Goal: Ask a question

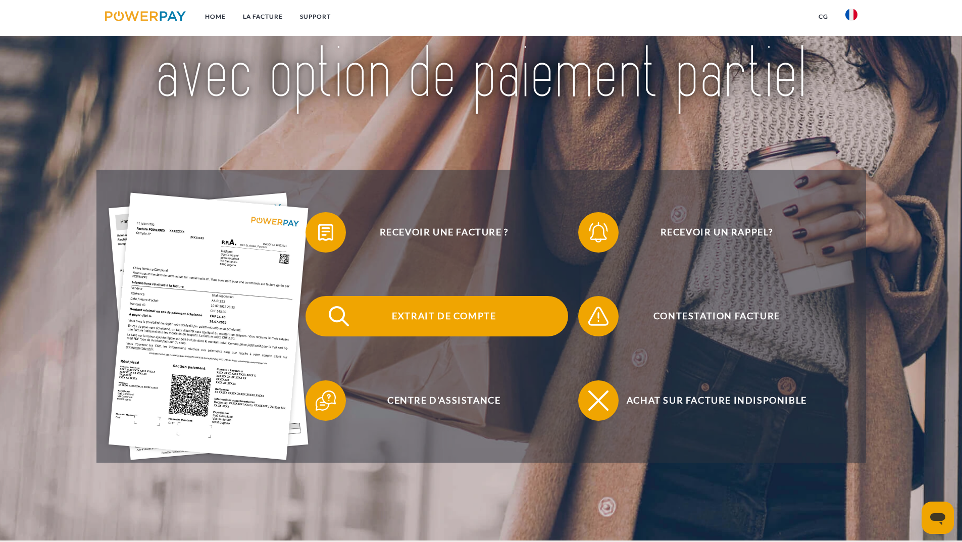
scroll to position [151, 0]
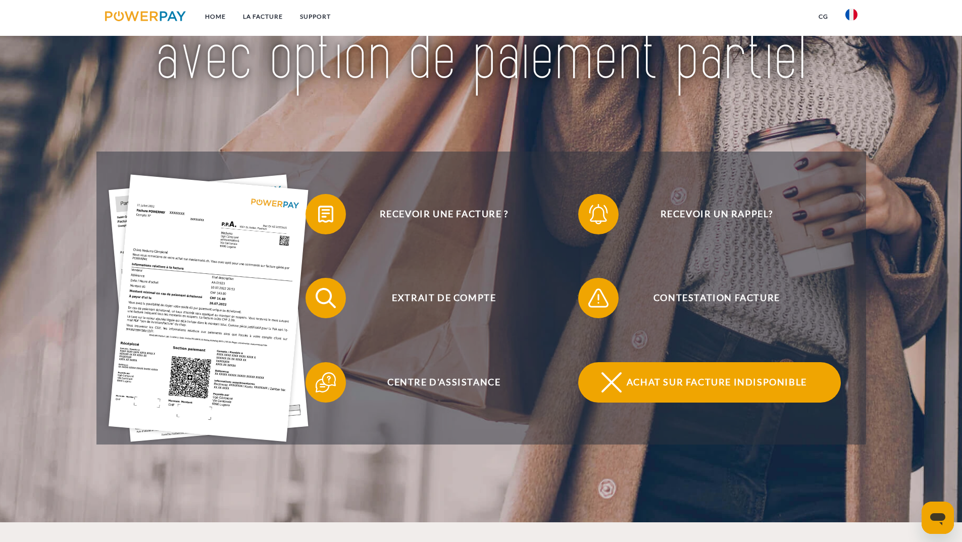
click at [686, 379] on span "Achat sur facture indisponible" at bounding box center [716, 382] width 247 height 40
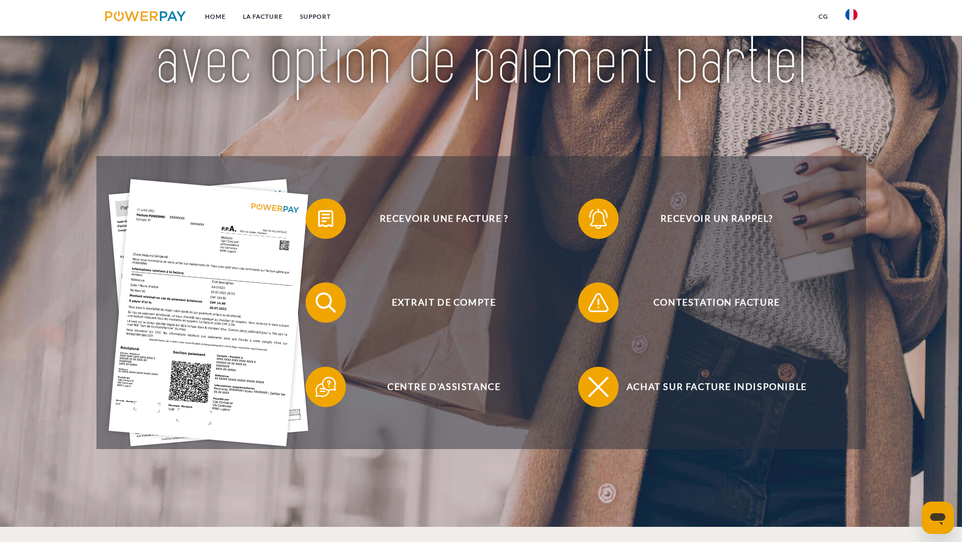
scroll to position [151, 0]
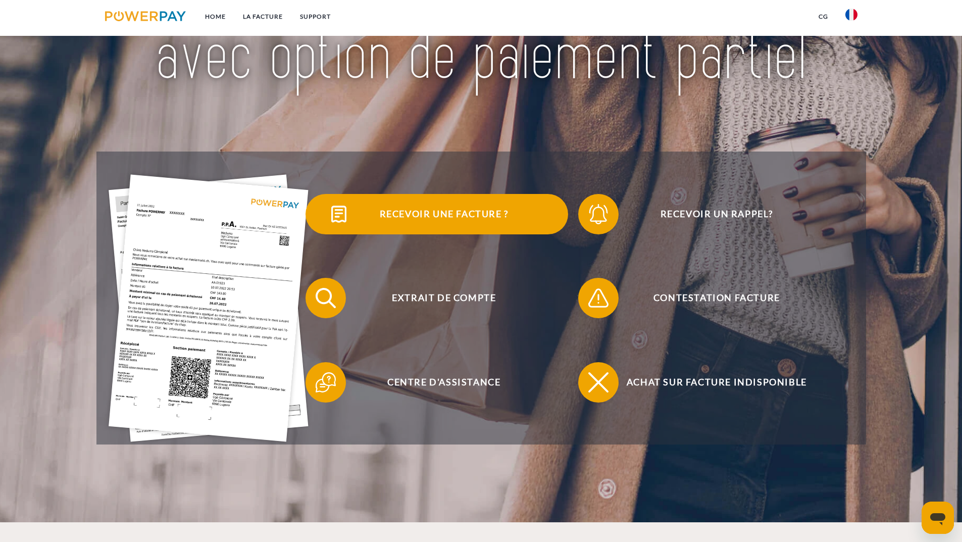
click at [469, 212] on span "Recevoir une facture ?" at bounding box center [443, 214] width 247 height 40
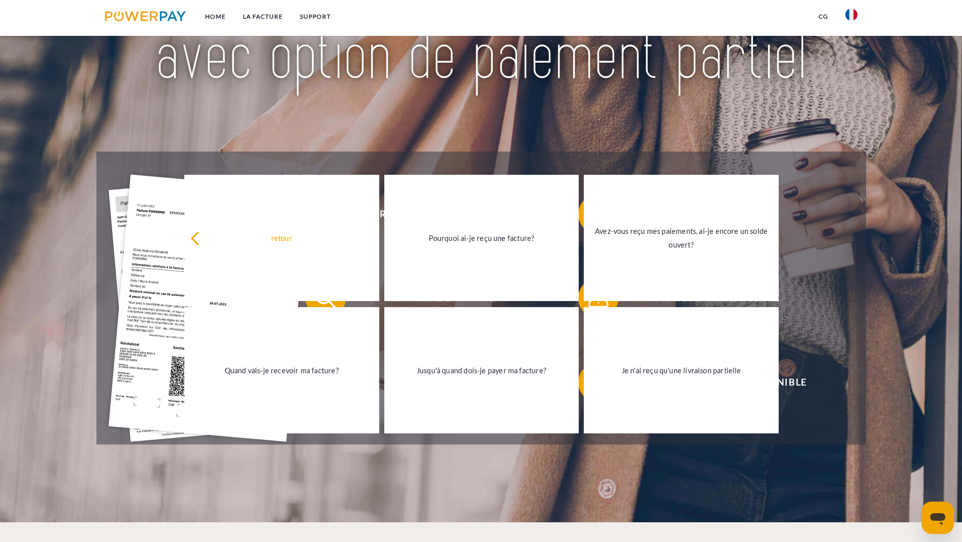
click at [490, 161] on div "Recevoir une facture ? Recevoir un rappel? Extrait de compte retour" at bounding box center [480, 297] width 769 height 293
click at [636, 132] on div at bounding box center [480, 14] width 769 height 276
click at [307, 113] on img at bounding box center [481, 13] width 678 height 221
click at [53, 256] on header "Home LA FACTURE Support" at bounding box center [481, 186] width 962 height 674
click at [752, 486] on header "Home LA FACTURE Support" at bounding box center [481, 186] width 962 height 674
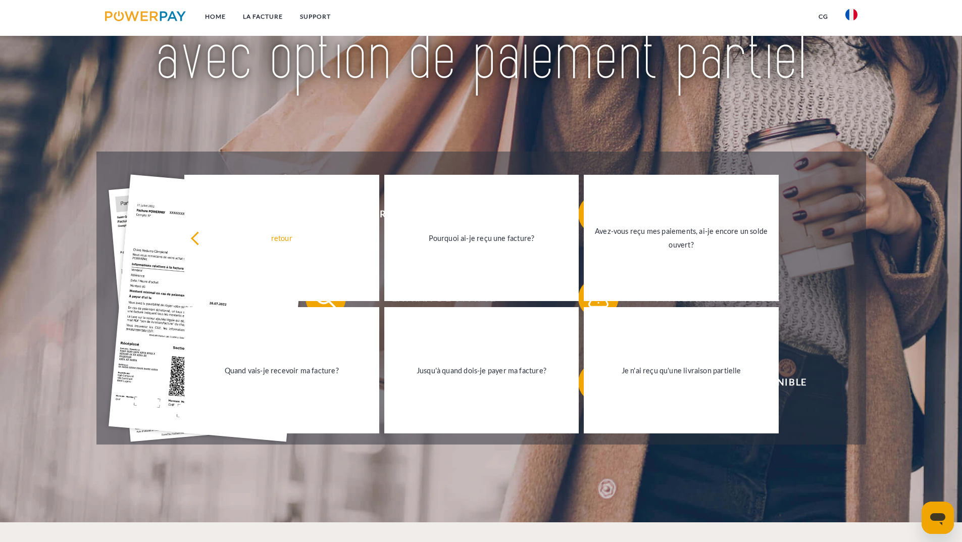
click at [751, 485] on header "Home LA FACTURE Support" at bounding box center [481, 186] width 962 height 674
click at [347, 519] on header "Home LA FACTURE Support" at bounding box center [481, 186] width 962 height 674
click at [866, 156] on div "Recevoir une facture ? Recevoir un rappel? Extrait de compte retour" at bounding box center [480, 297] width 769 height 293
click at [92, 157] on header "Home LA FACTURE Support" at bounding box center [481, 186] width 962 height 674
click at [208, 498] on header "Home LA FACTURE Support" at bounding box center [481, 186] width 962 height 674
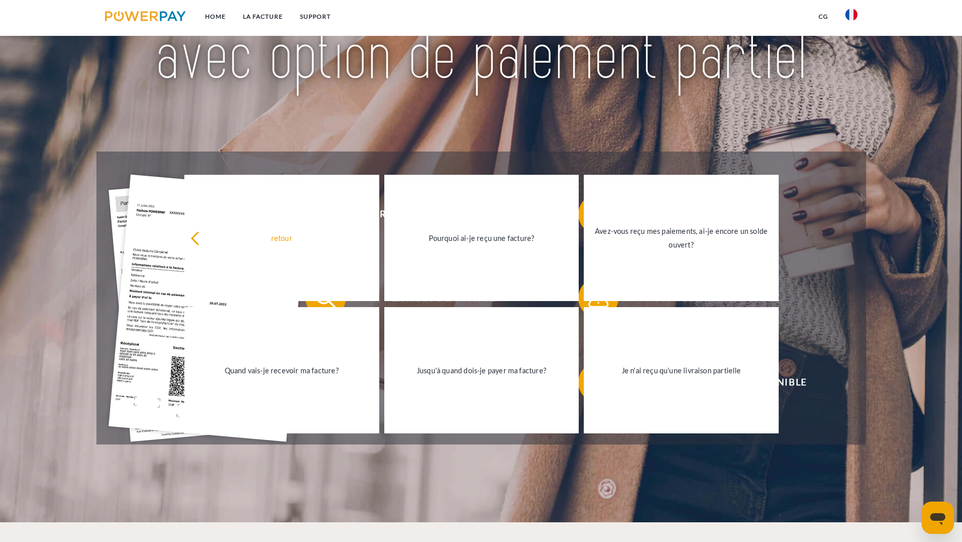
click at [613, 500] on header "Home LA FACTURE Support" at bounding box center [481, 186] width 962 height 674
drag, startPoint x: 557, startPoint y: 142, endPoint x: 301, endPoint y: 124, distance: 256.6
click at [301, 124] on img at bounding box center [481, 13] width 678 height 221
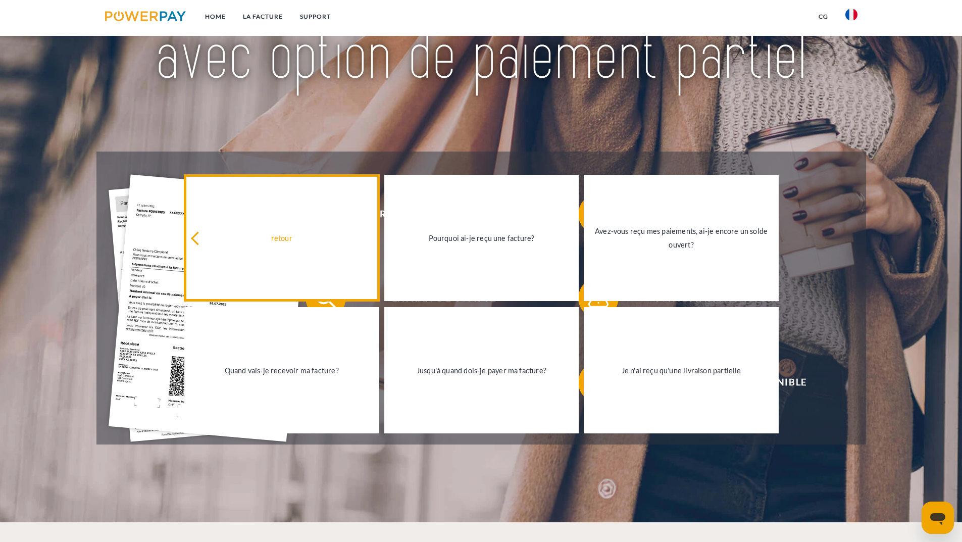
click at [195, 238] on icon at bounding box center [198, 239] width 14 height 14
click at [195, 238] on div "retour" at bounding box center [281, 238] width 183 height 14
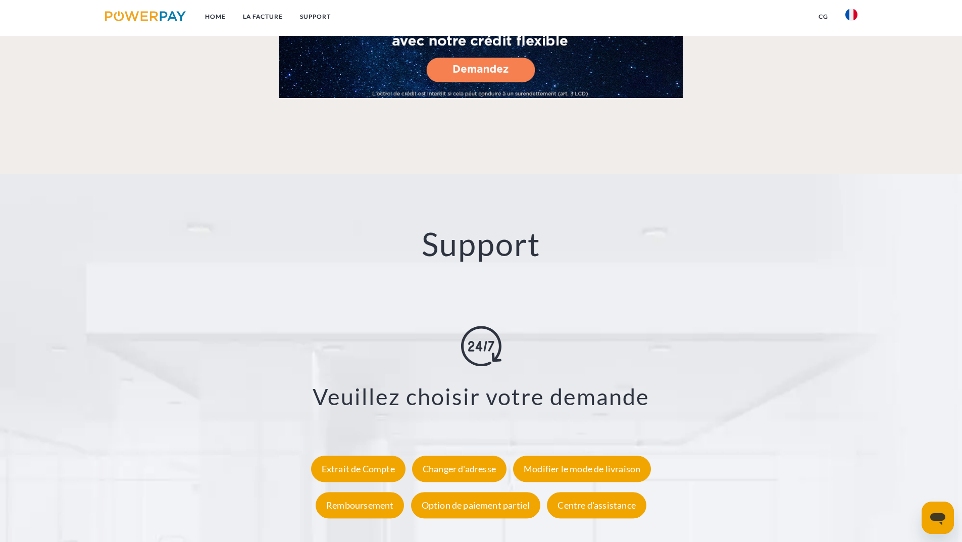
scroll to position [1661, 0]
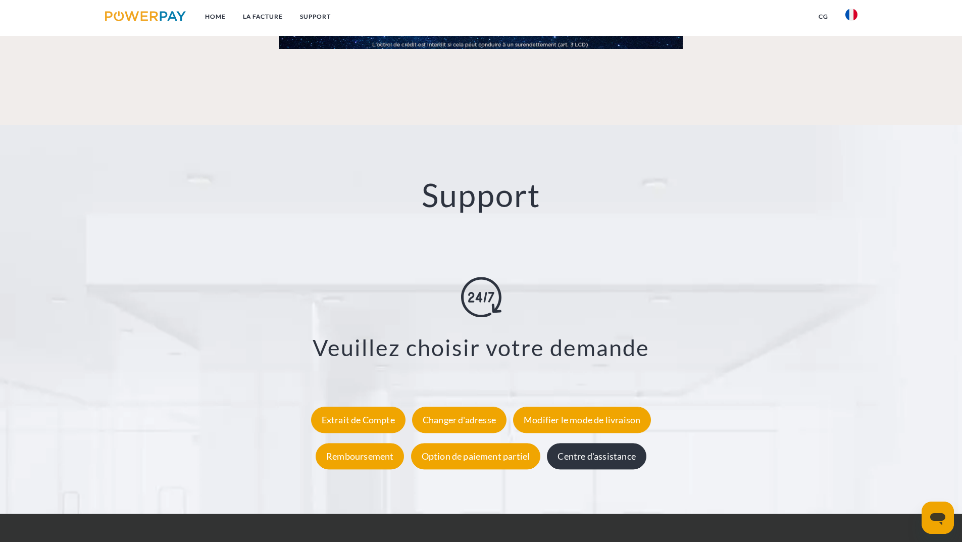
click at [583, 455] on div "Centre d'assistance" at bounding box center [596, 456] width 99 height 26
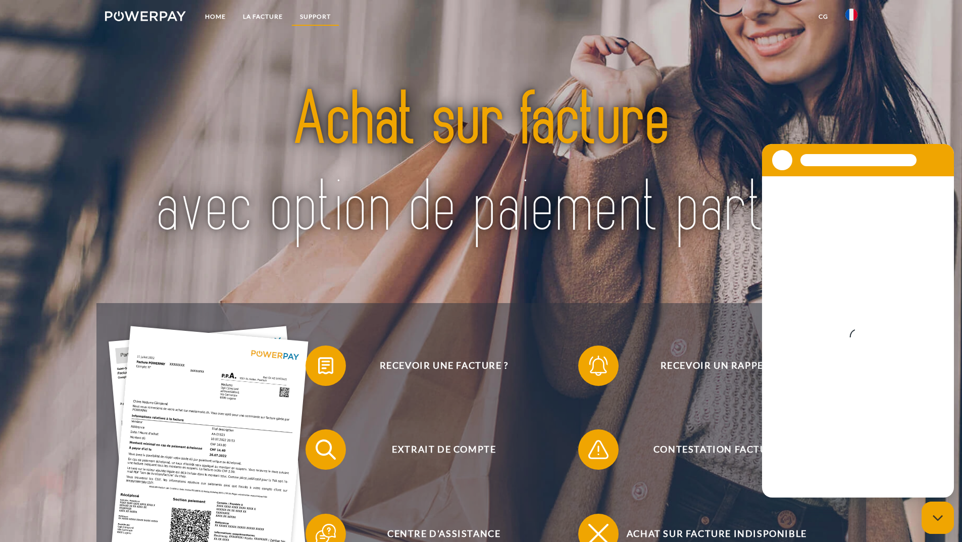
click at [321, 14] on link "Support" at bounding box center [315, 17] width 48 height 18
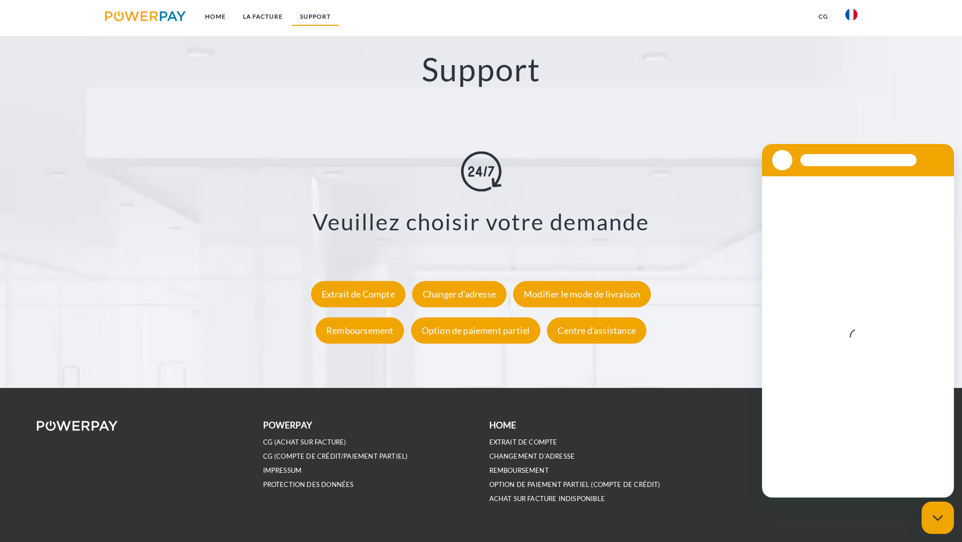
scroll to position [1788, 0]
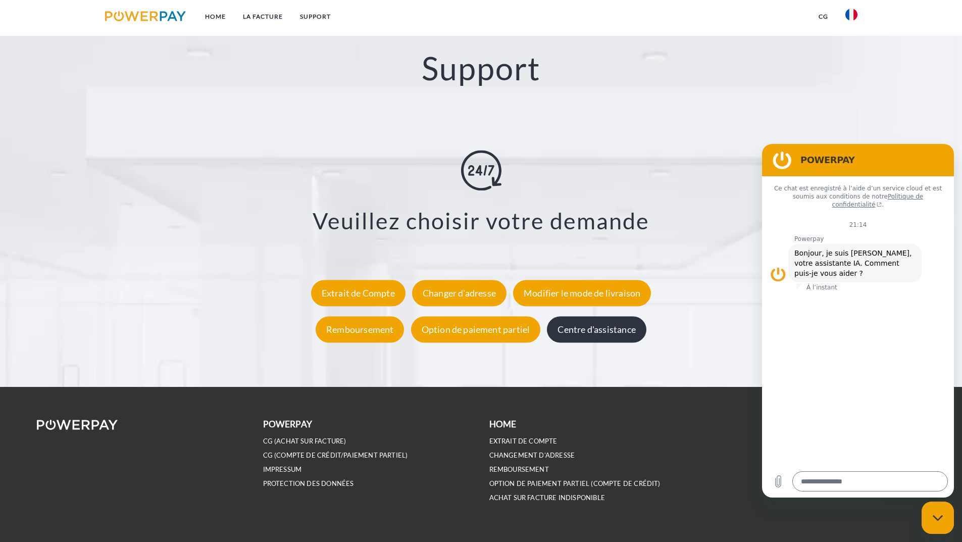
click at [587, 334] on div "Centre d'assistance" at bounding box center [596, 330] width 99 height 26
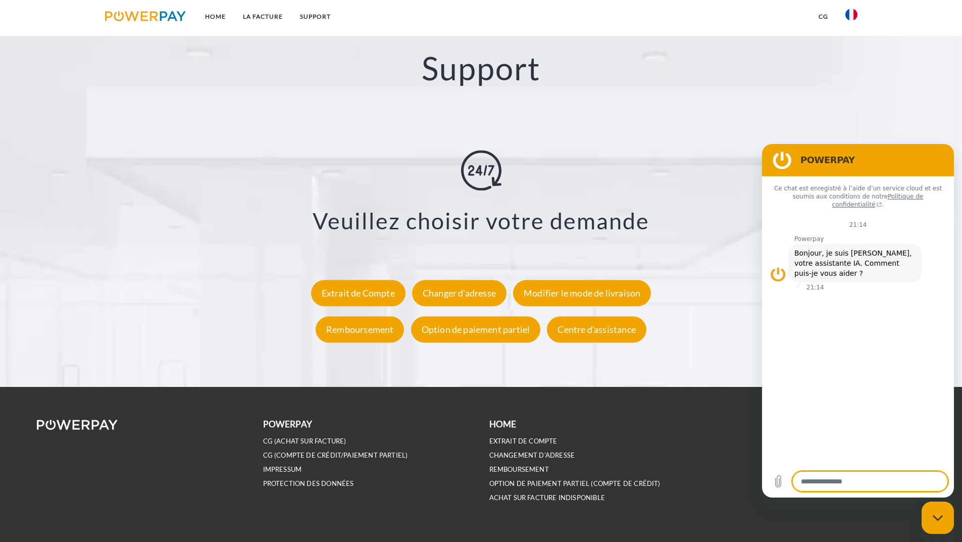
paste textarea "**********"
type textarea "**********"
type textarea "*"
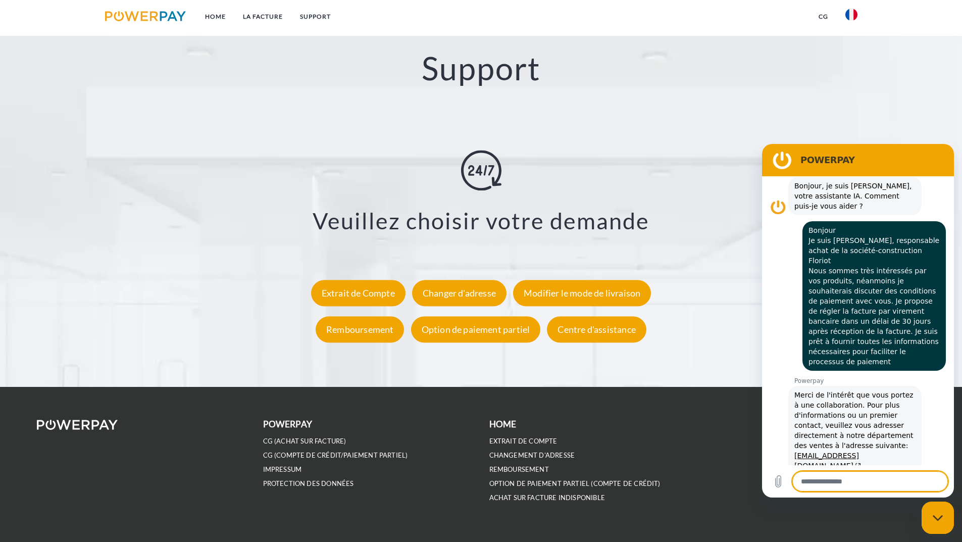
scroll to position [92, 0]
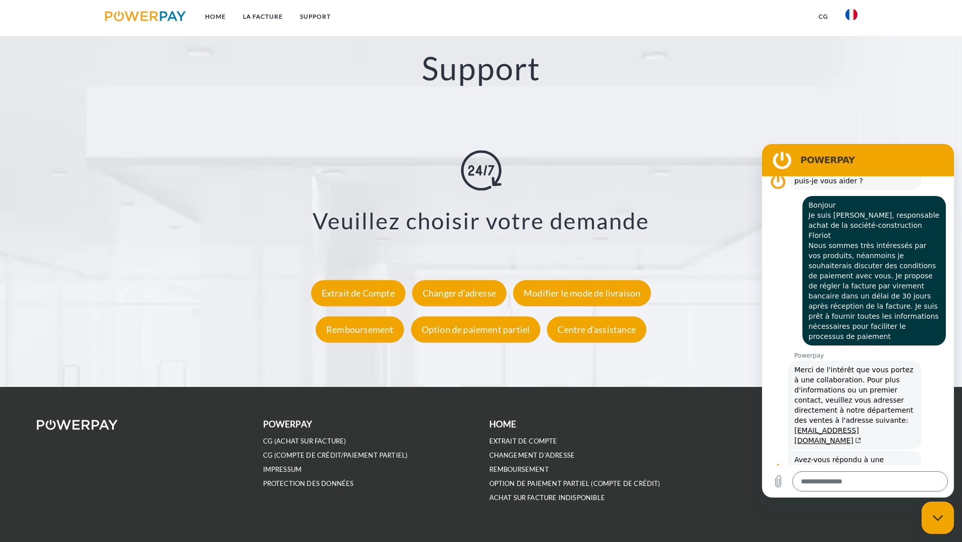
click at [927, 492] on button "Non" at bounding box center [929, 501] width 31 height 19
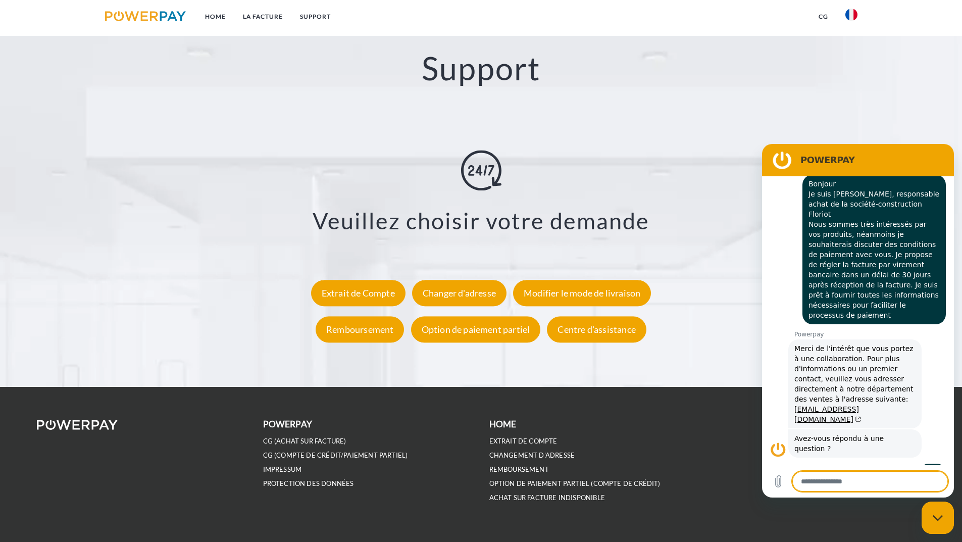
scroll to position [113, 0]
type textarea "*"
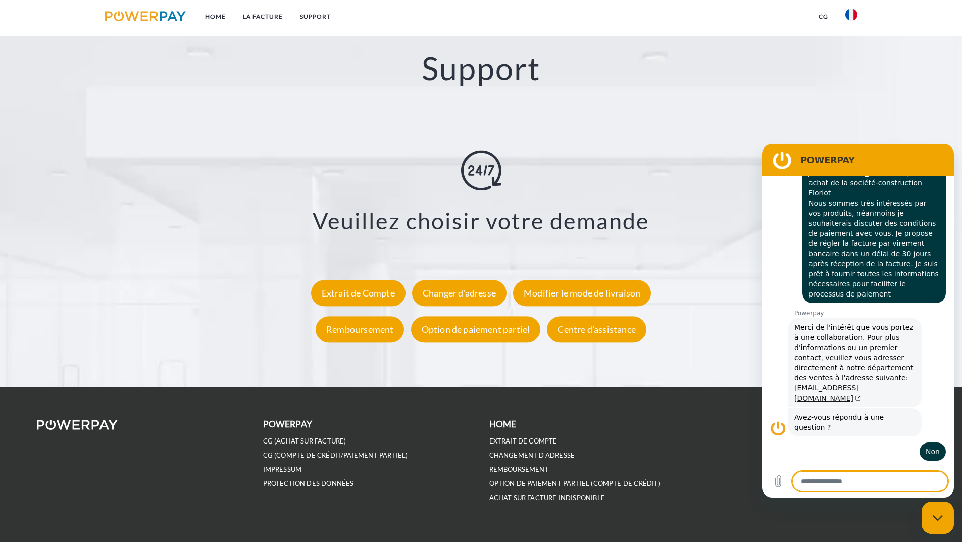
scroll to position [137, 0]
